Goal: Task Accomplishment & Management: Use online tool/utility

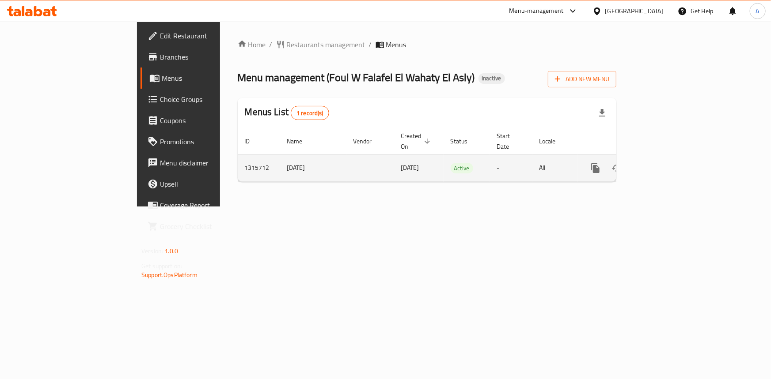
click at [670, 164] on link "enhanced table" at bounding box center [659, 168] width 21 height 21
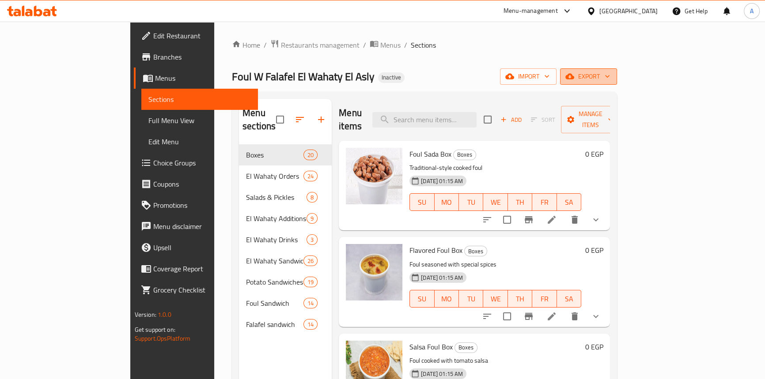
click at [610, 79] on span "export" at bounding box center [588, 76] width 43 height 11
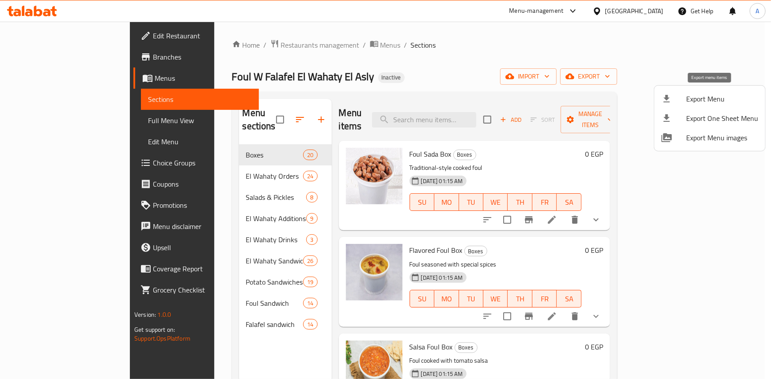
click at [711, 95] on span "Export Menu" at bounding box center [722, 99] width 72 height 11
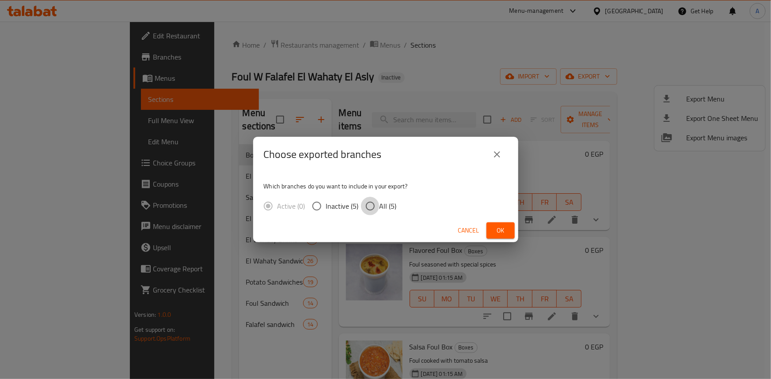
drag, startPoint x: 369, startPoint y: 211, endPoint x: 504, endPoint y: 233, distance: 136.2
click at [370, 211] on input "All (5)" at bounding box center [370, 206] width 19 height 19
radio input "true"
click at [506, 231] on span "Ok" at bounding box center [500, 230] width 14 height 11
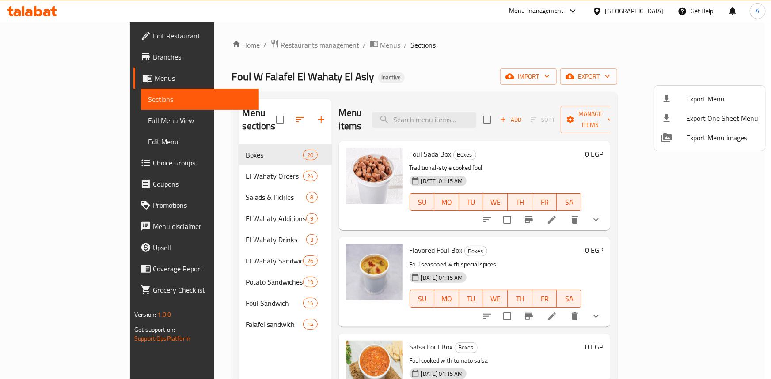
drag, startPoint x: 508, startPoint y: 54, endPoint x: 623, endPoint y: 25, distance: 118.9
click at [508, 54] on div at bounding box center [385, 189] width 771 height 379
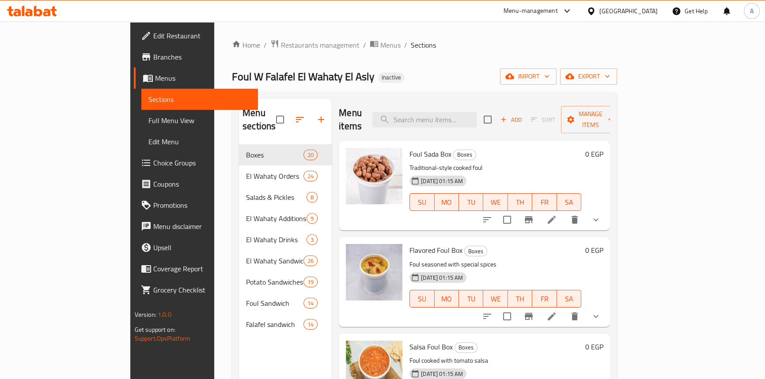
click at [645, 12] on div "[GEOGRAPHIC_DATA]" at bounding box center [629, 11] width 58 height 10
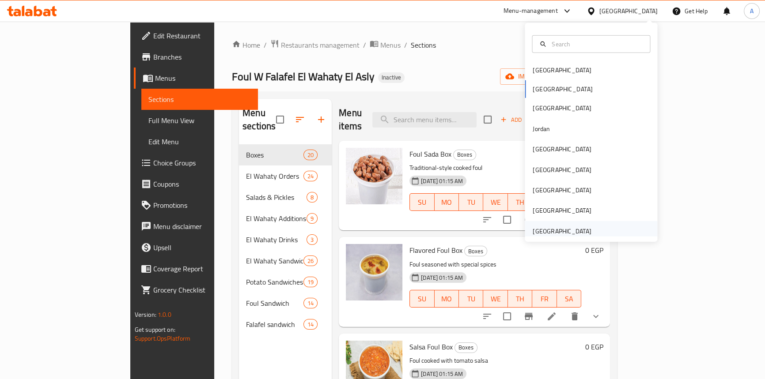
click at [554, 234] on div "[GEOGRAPHIC_DATA]" at bounding box center [562, 232] width 58 height 10
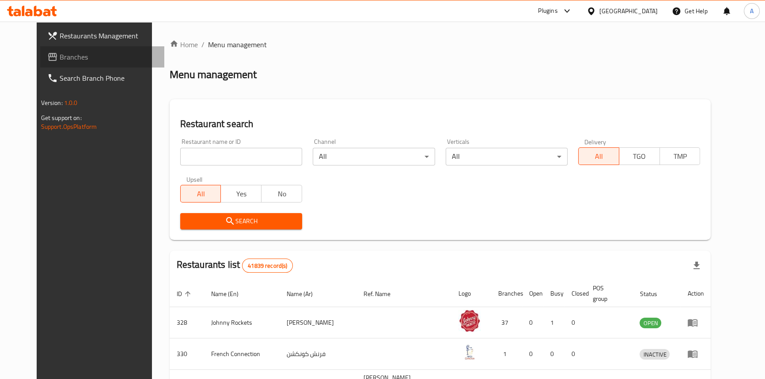
click at [47, 57] on icon at bounding box center [52, 57] width 11 height 11
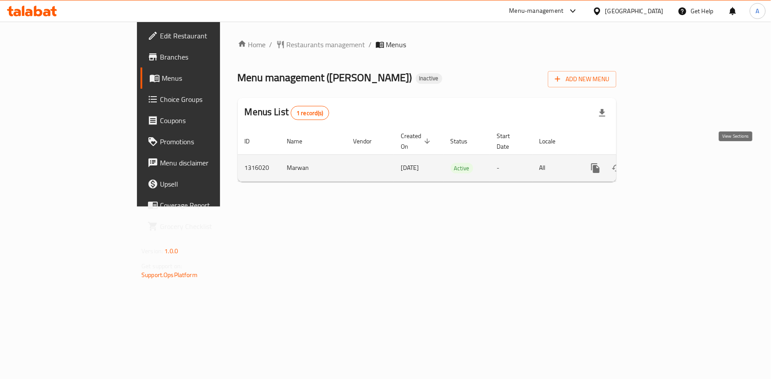
click at [664, 163] on icon "enhanced table" at bounding box center [659, 168] width 11 height 11
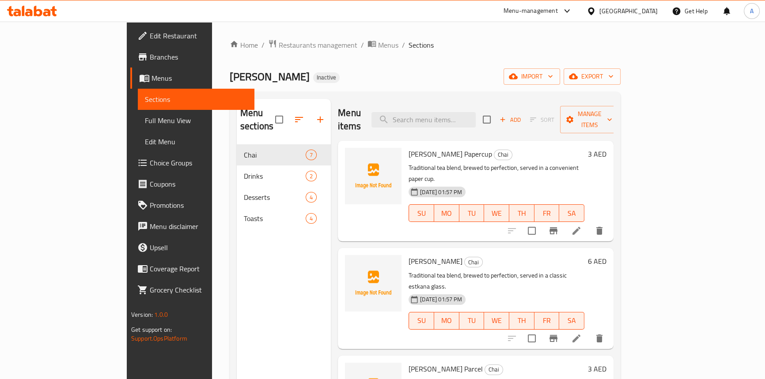
click at [457, 68] on div "Home / Restaurants management / Menus / Sections Chai aziz Inactive import expo…" at bounding box center [425, 262] width 391 height 446
click at [145, 120] on span "Full Menu View" at bounding box center [196, 120] width 102 height 11
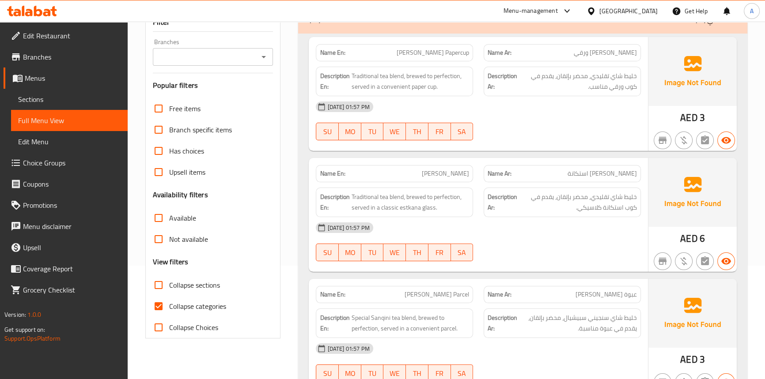
scroll to position [201, 0]
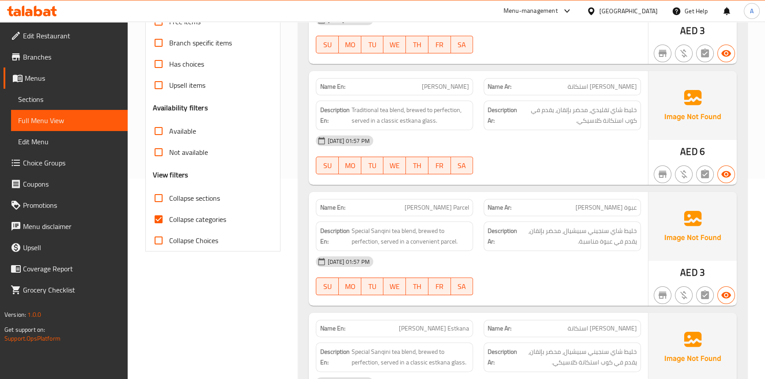
click at [154, 226] on input "Collapse categories" at bounding box center [158, 219] width 21 height 21
checkbox input "false"
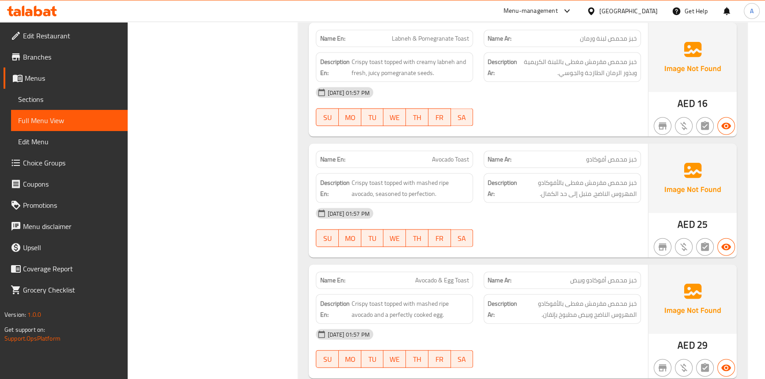
scroll to position [2277, 0]
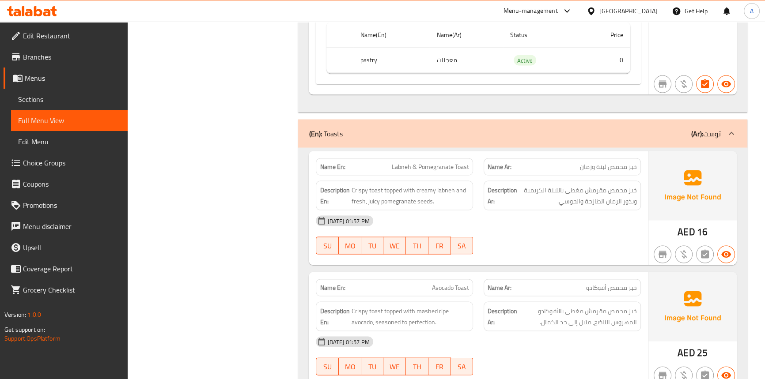
drag, startPoint x: 353, startPoint y: 1, endPoint x: 254, endPoint y: 86, distance: 130.6
click at [40, 57] on span "Branches" at bounding box center [72, 57] width 98 height 11
